Goal: Book appointment/travel/reservation

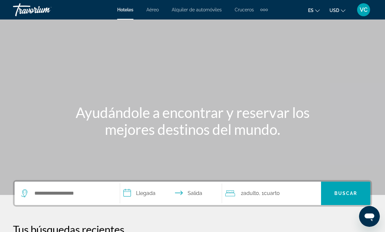
click at [153, 11] on span "Aéreo" at bounding box center [152, 9] width 12 height 5
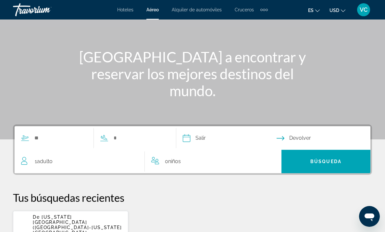
scroll to position [56, 0]
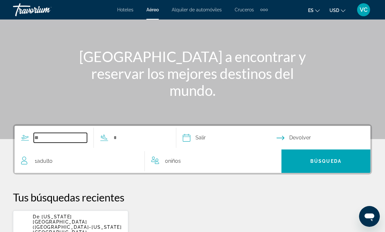
click at [40, 138] on input "Search widget" at bounding box center [60, 138] width 53 height 10
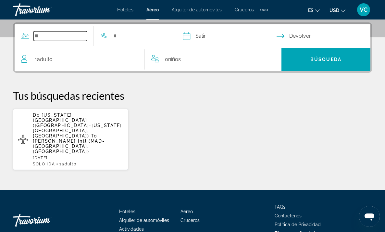
scroll to position [159, 0]
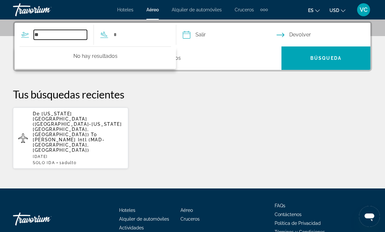
type input "*"
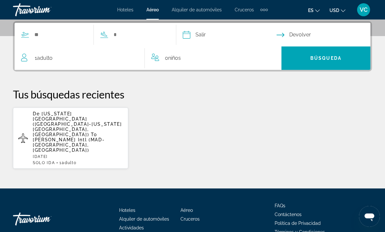
click at [191, 10] on span "Alquiler de automóviles" at bounding box center [197, 9] width 50 height 5
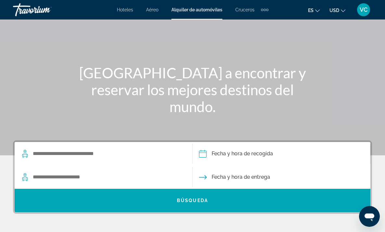
scroll to position [40, 0]
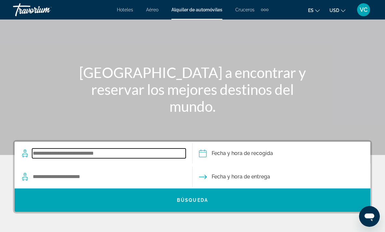
click at [79, 154] on input "Search widget" at bounding box center [109, 153] width 154 height 10
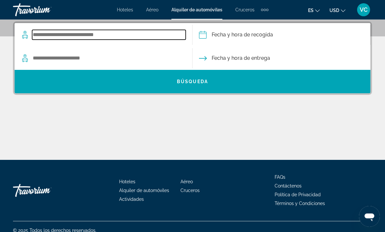
scroll to position [159, 0]
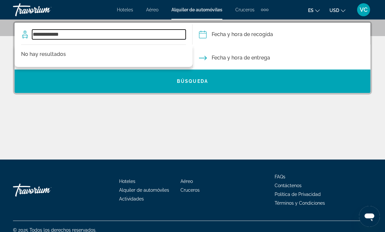
type input "**********"
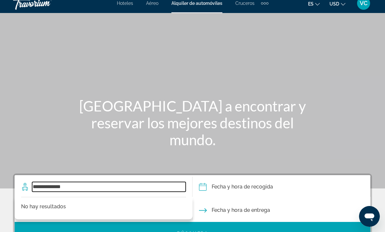
scroll to position [0, 0]
